Goal: Check status: Check status

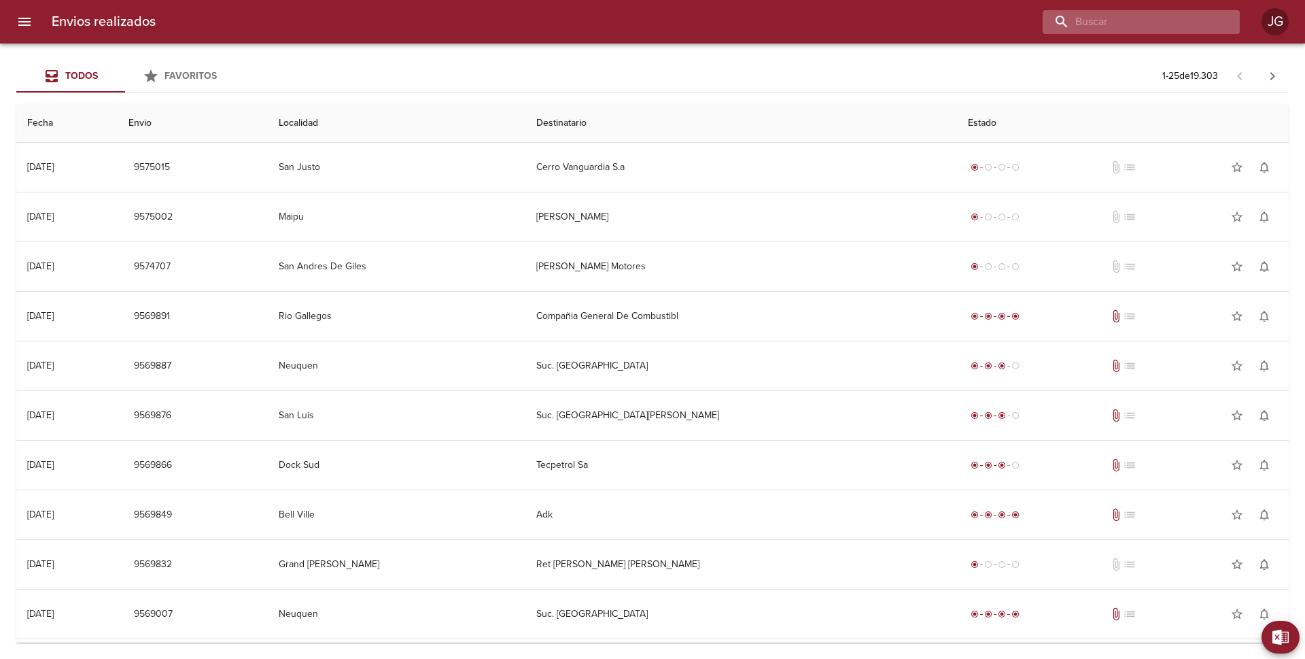
click at [1140, 19] on input "buscar" at bounding box center [1130, 22] width 174 height 24
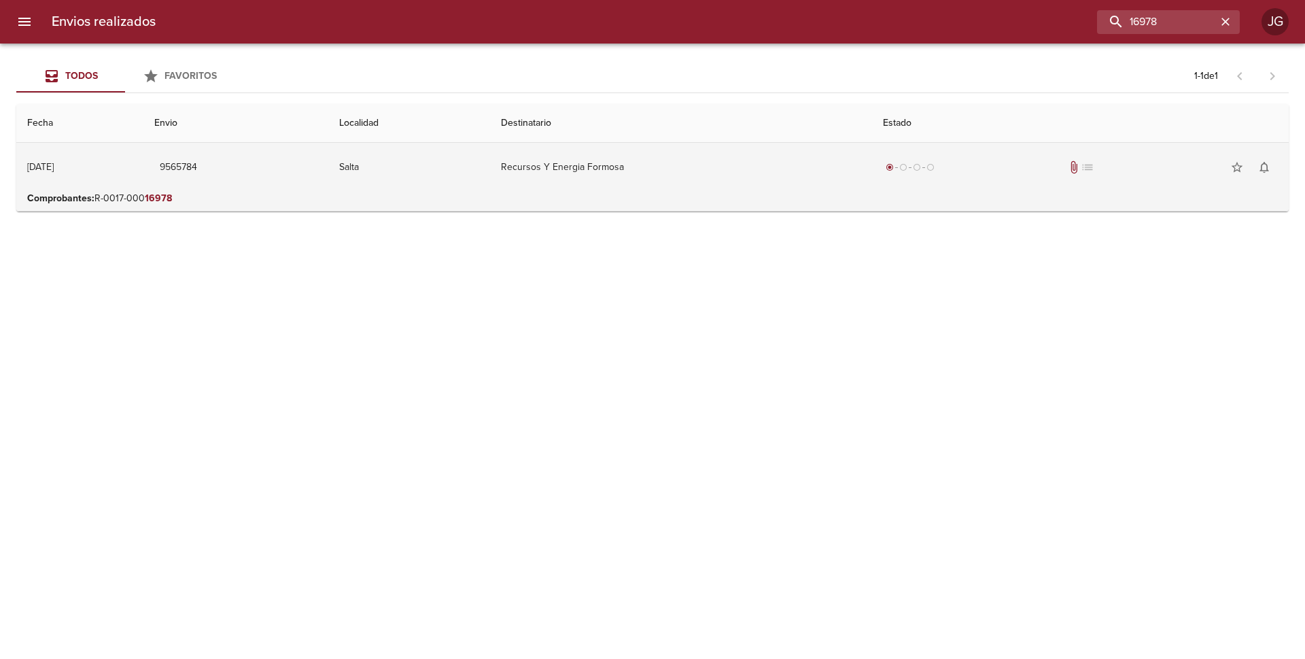
click at [490, 182] on td "Salta" at bounding box center [409, 167] width 162 height 49
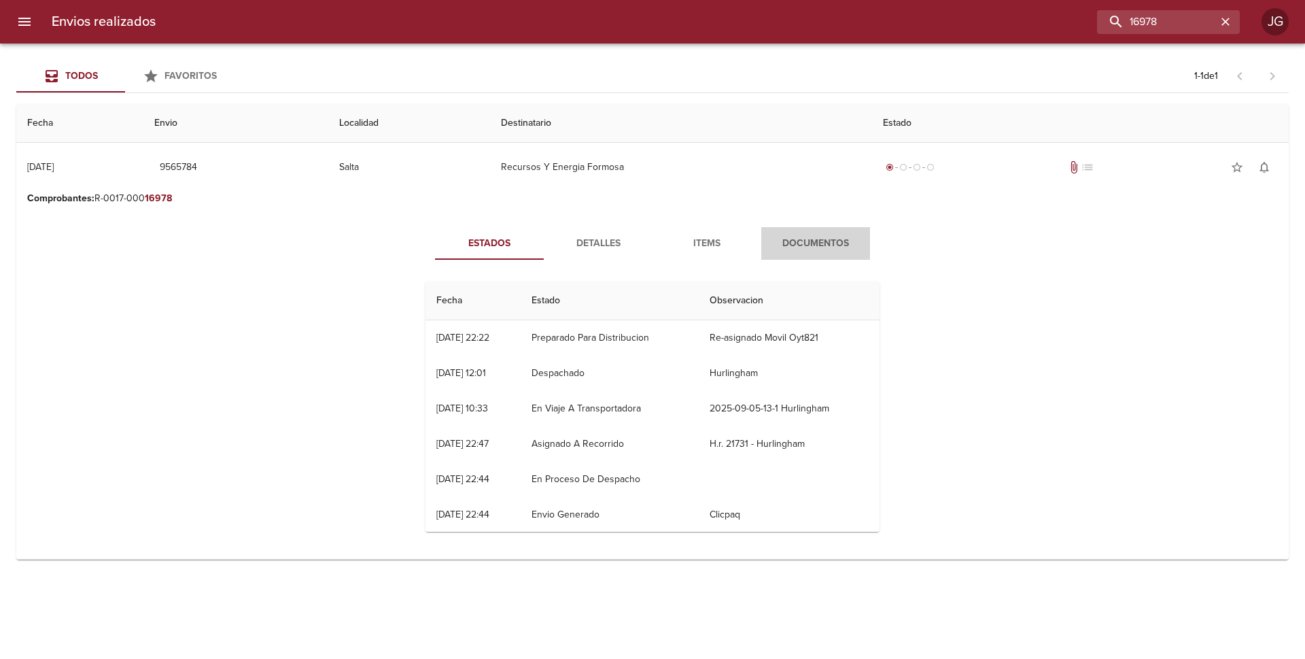
click at [808, 247] on span "Documentos" at bounding box center [815, 243] width 92 height 17
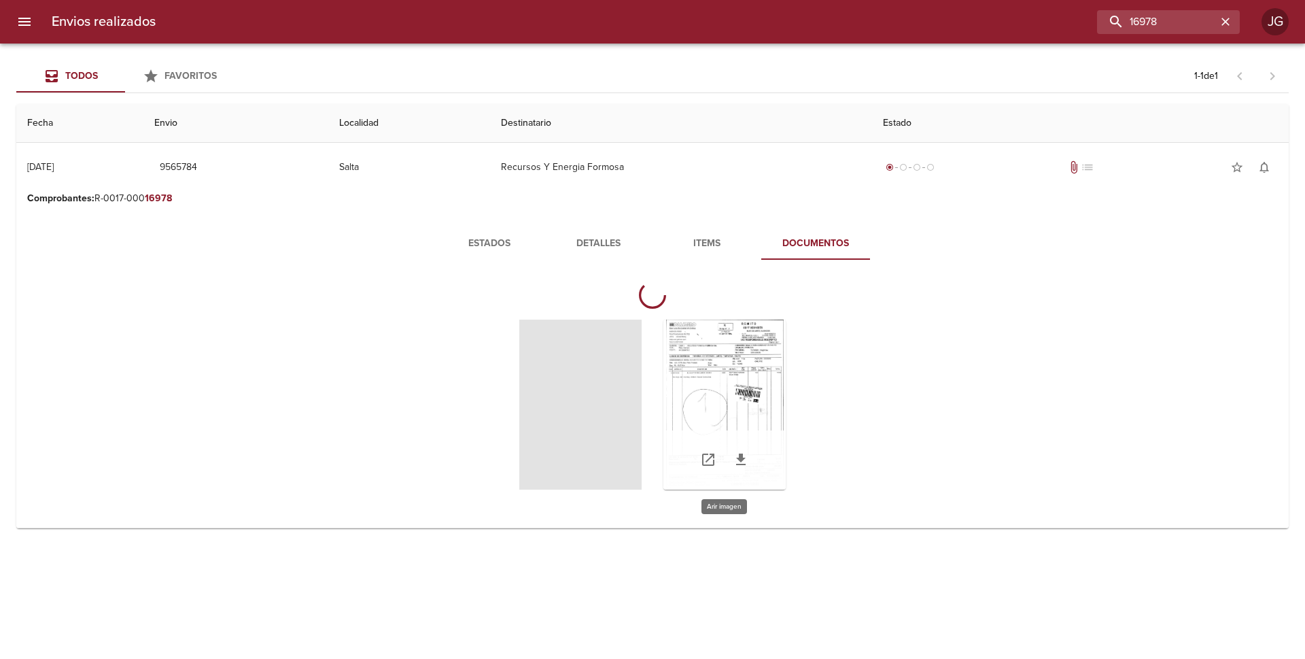
click at [715, 371] on div "Tabla de envíos del cliente" at bounding box center [724, 404] width 122 height 170
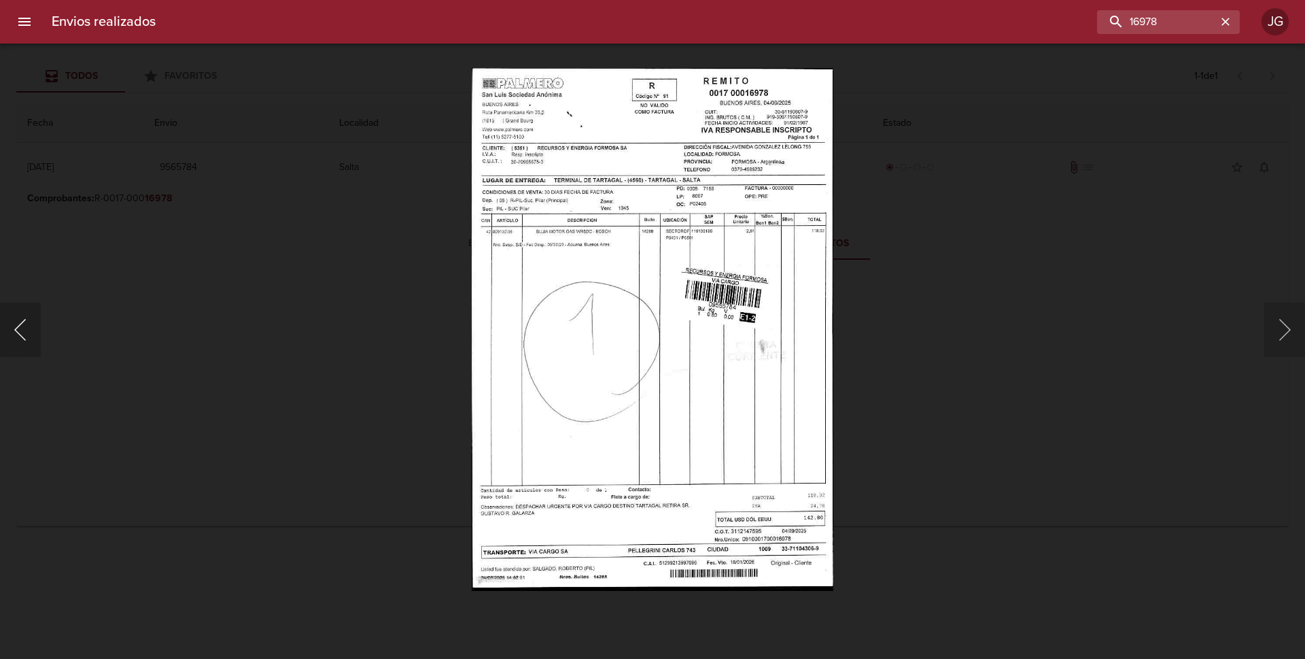
click at [22, 332] on button "Anterior" at bounding box center [20, 329] width 41 height 54
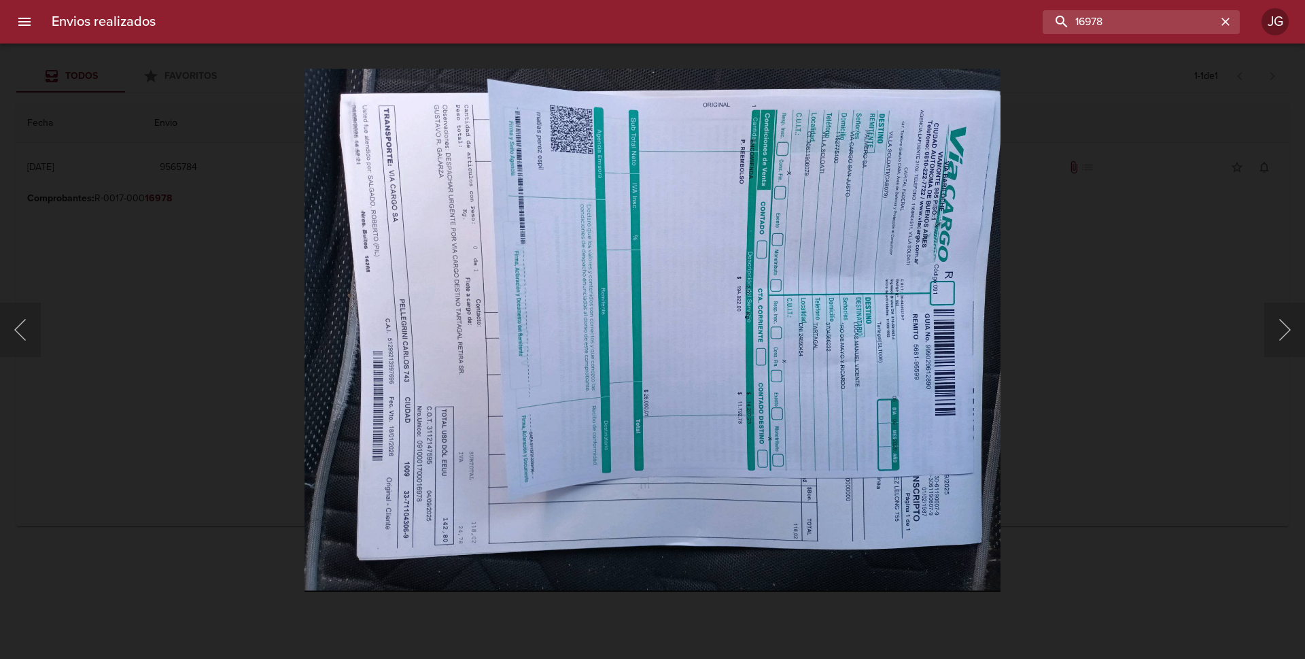
drag, startPoint x: 1157, startPoint y: 23, endPoint x: 960, endPoint y: -2, distance: 198.7
click at [960, 0] on html "Envios realizados 16978 JG Todos Favoritos 1 - 1 de 1 Fecha Envio Localidad Des…" at bounding box center [652, 0] width 1305 height 0
type input "1461"
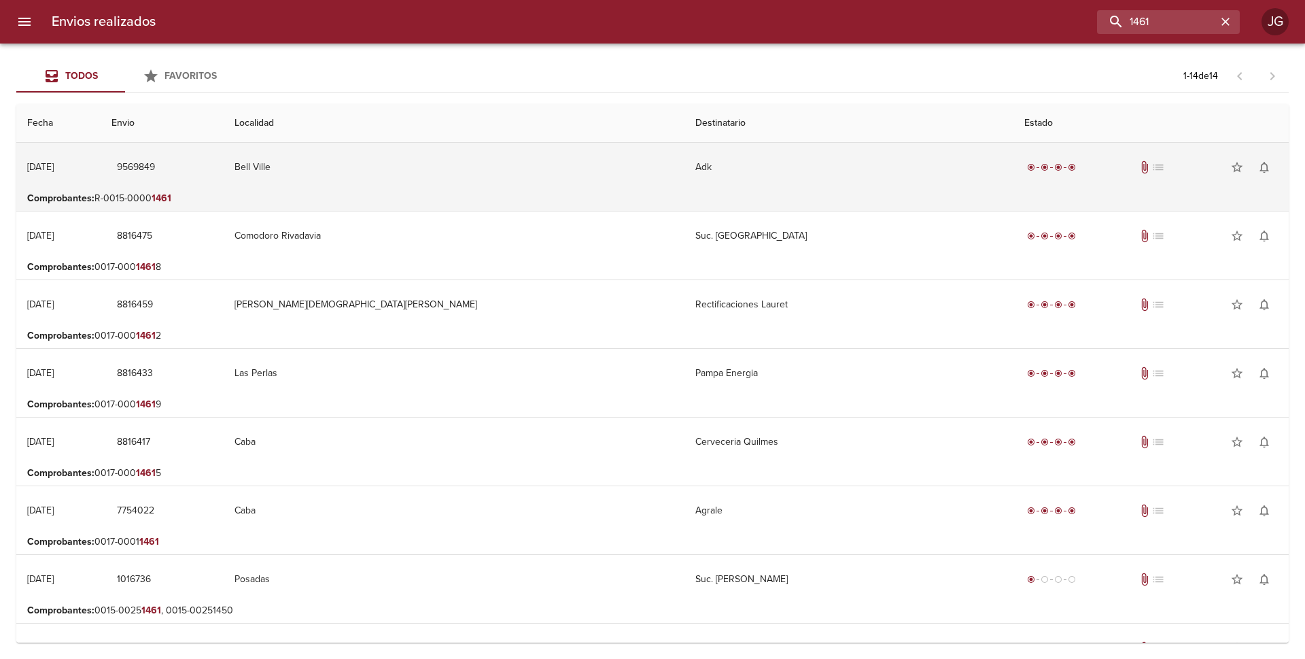
click at [492, 184] on td "Bell Ville" at bounding box center [454, 167] width 461 height 49
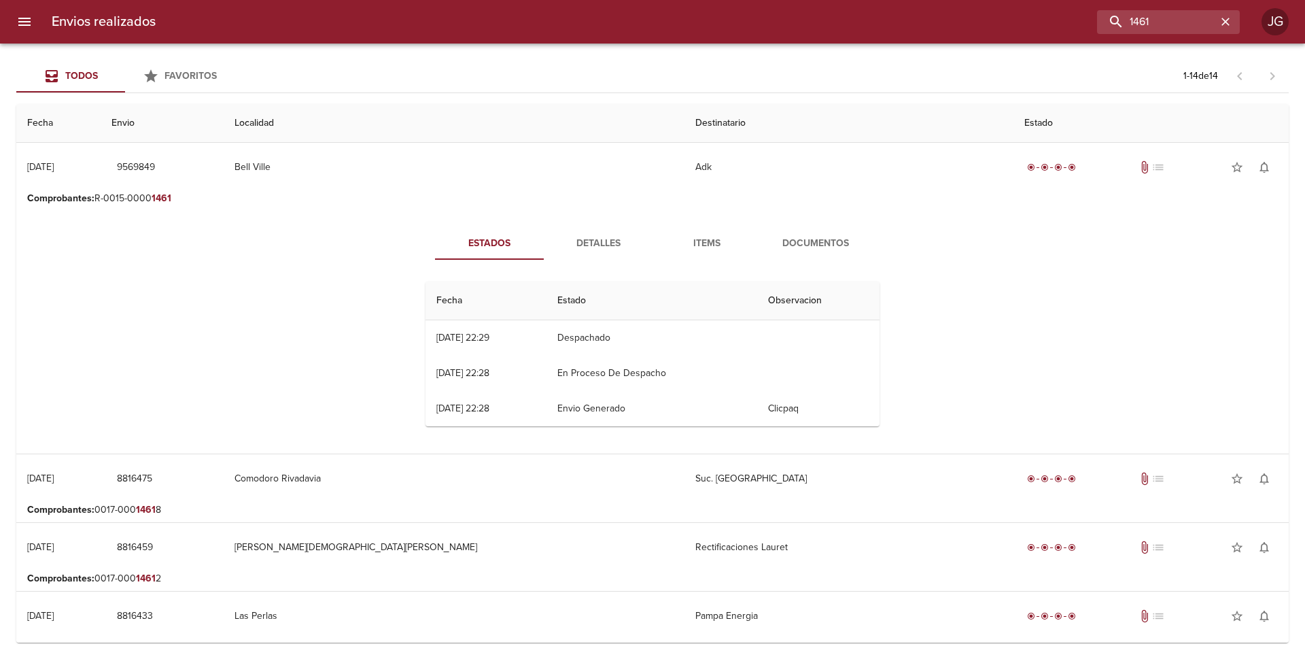
click at [792, 239] on span "Documentos" at bounding box center [815, 243] width 92 height 17
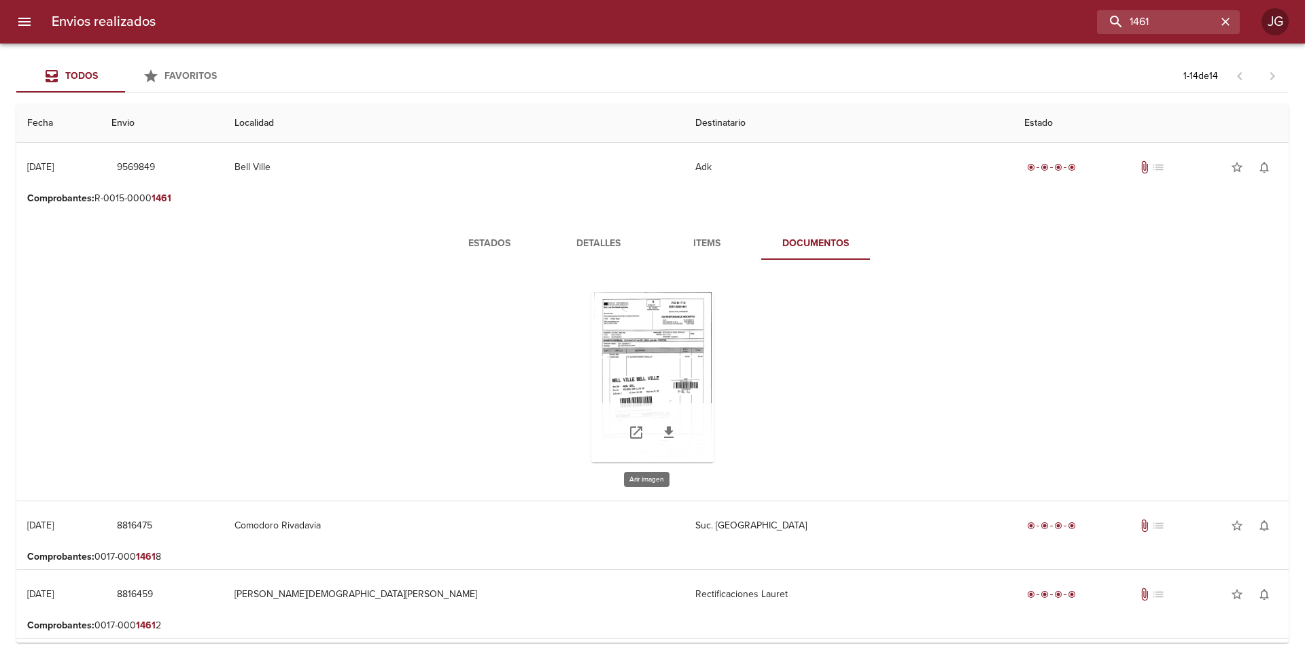
click at [644, 349] on div "Tabla de envíos del cliente" at bounding box center [652, 377] width 122 height 170
